Goal: Task Accomplishment & Management: Complete application form

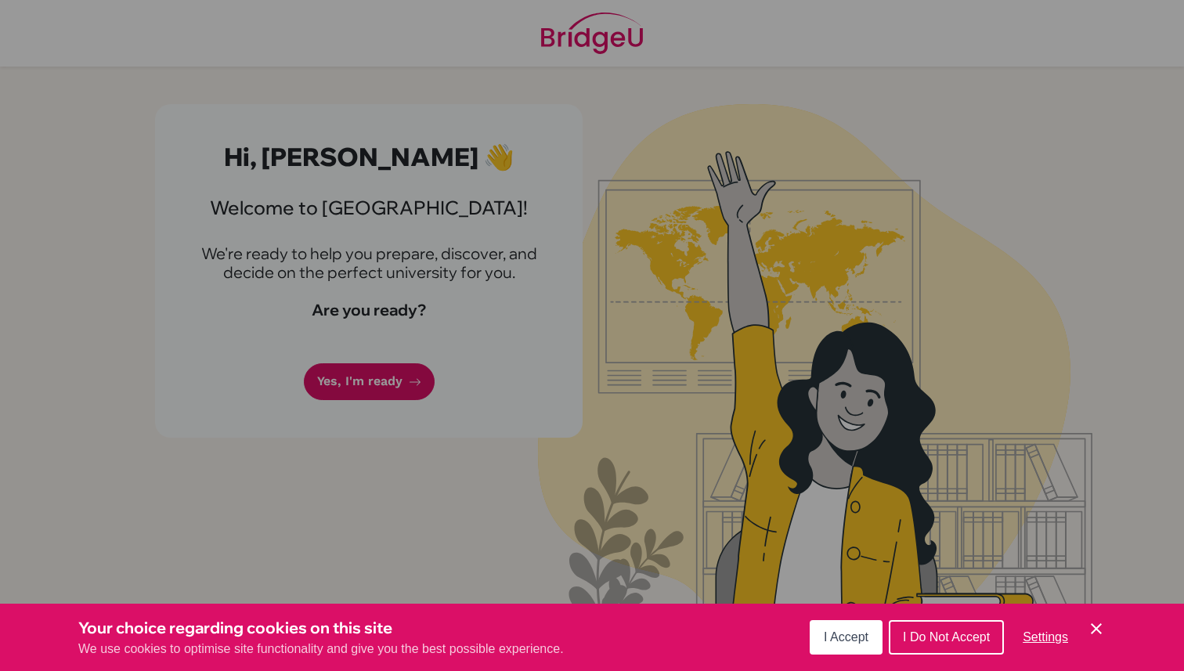
click at [831, 647] on button "I Accept" at bounding box center [846, 637] width 73 height 34
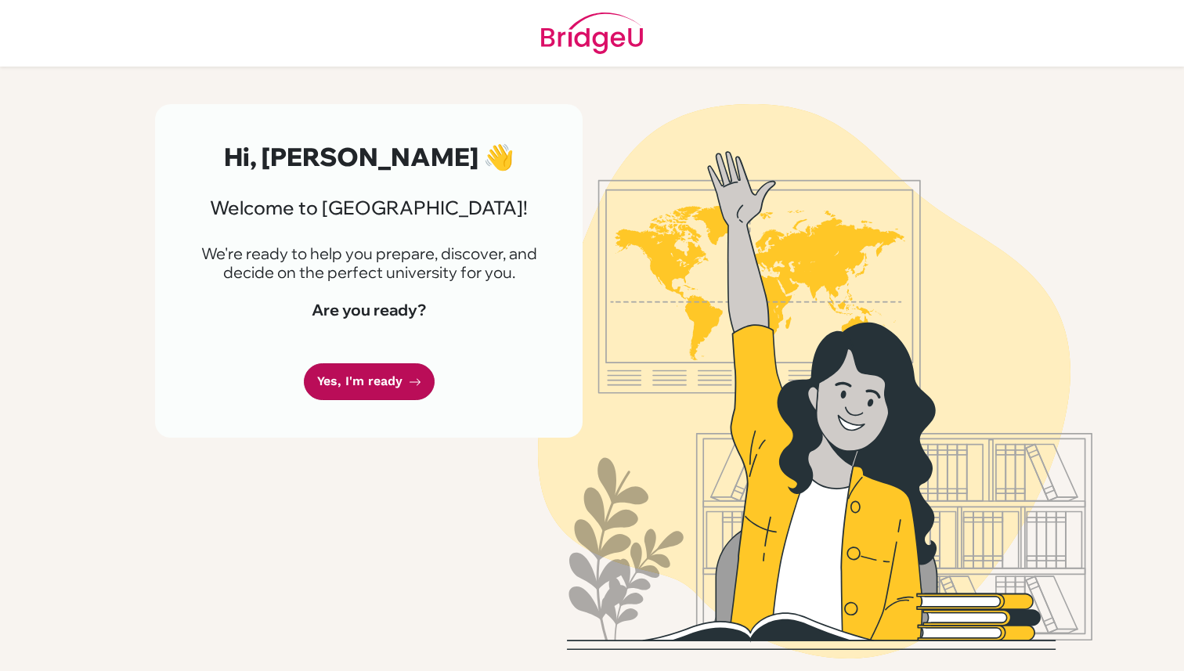
click at [351, 377] on link "Yes, I'm ready" at bounding box center [369, 381] width 131 height 37
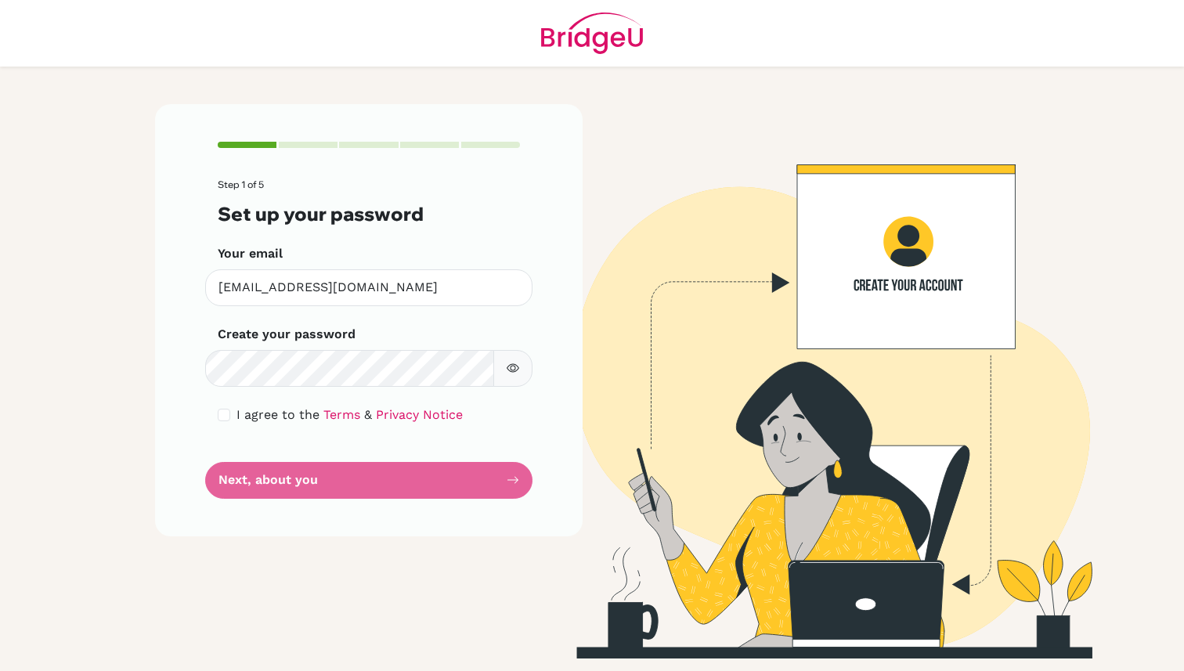
click at [526, 364] on button "button" at bounding box center [512, 368] width 39 height 37
click at [519, 366] on button "button" at bounding box center [512, 368] width 39 height 37
click at [222, 413] on input "checkbox" at bounding box center [224, 415] width 13 height 13
checkbox input "true"
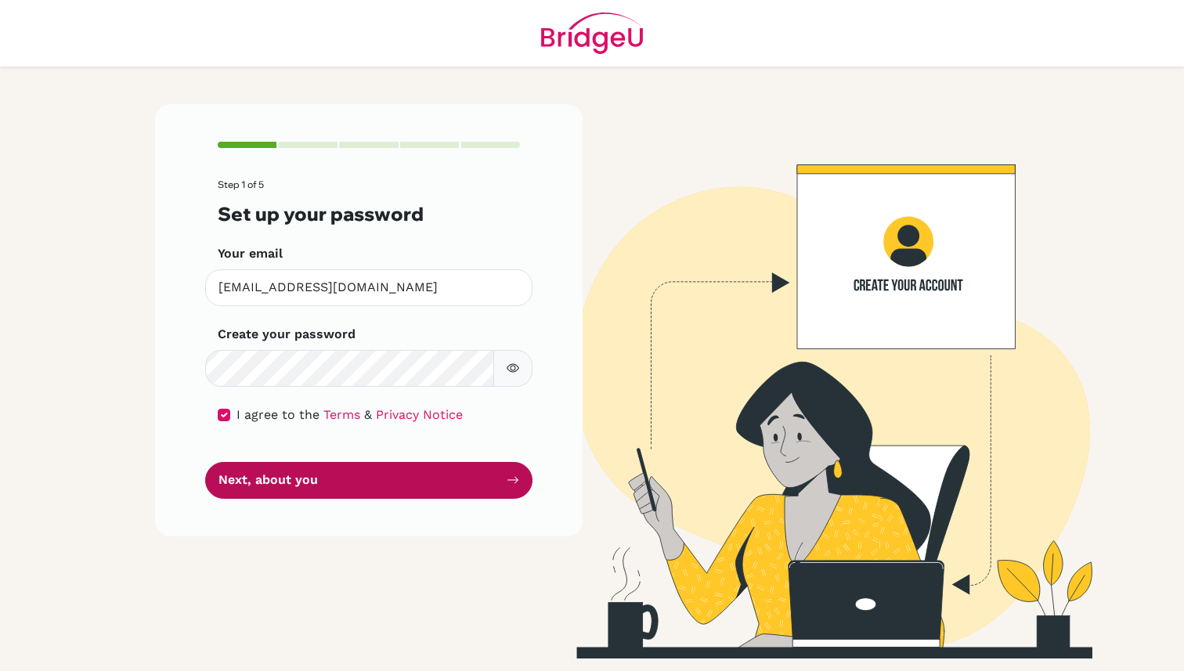
click at [282, 485] on button "Next, about you" at bounding box center [368, 480] width 327 height 37
